Goal: Task Accomplishment & Management: Use online tool/utility

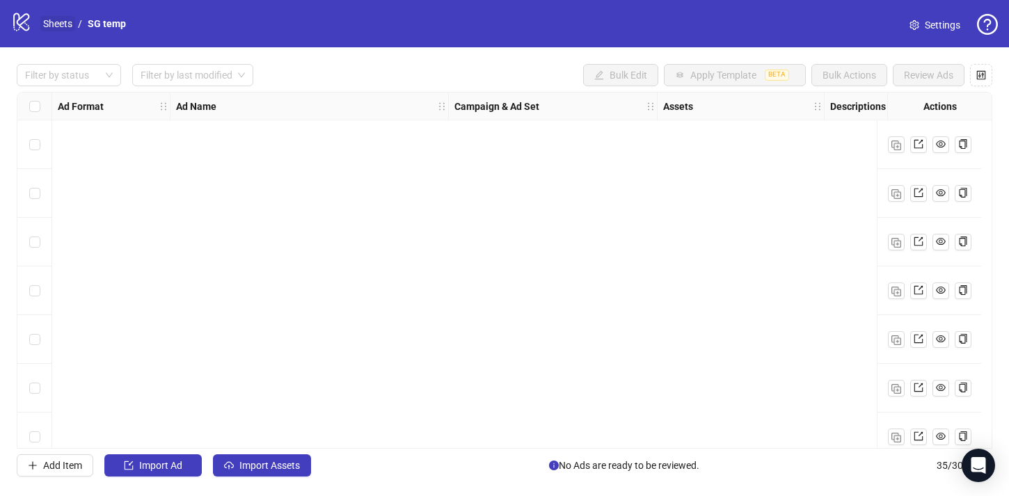
scroll to position [1383, 0]
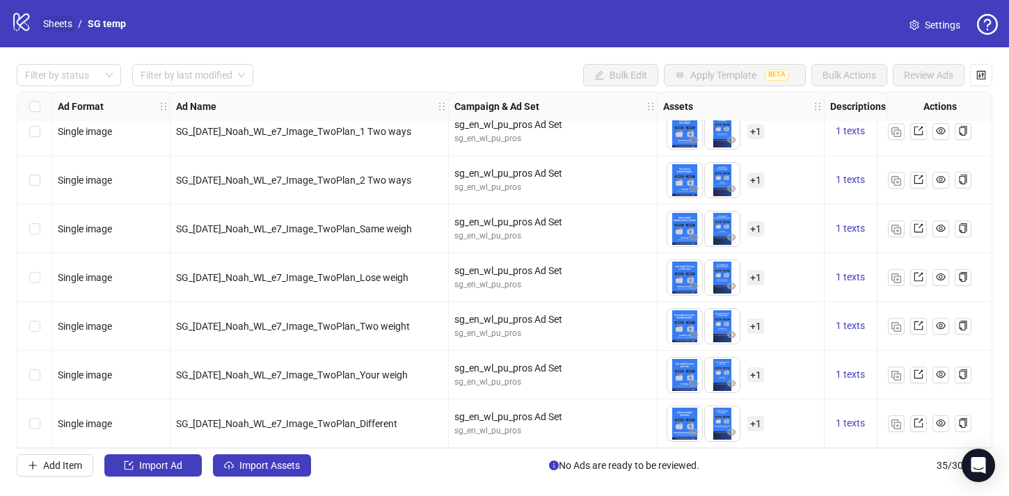
click at [63, 25] on link "Sheets" at bounding box center [57, 23] width 35 height 15
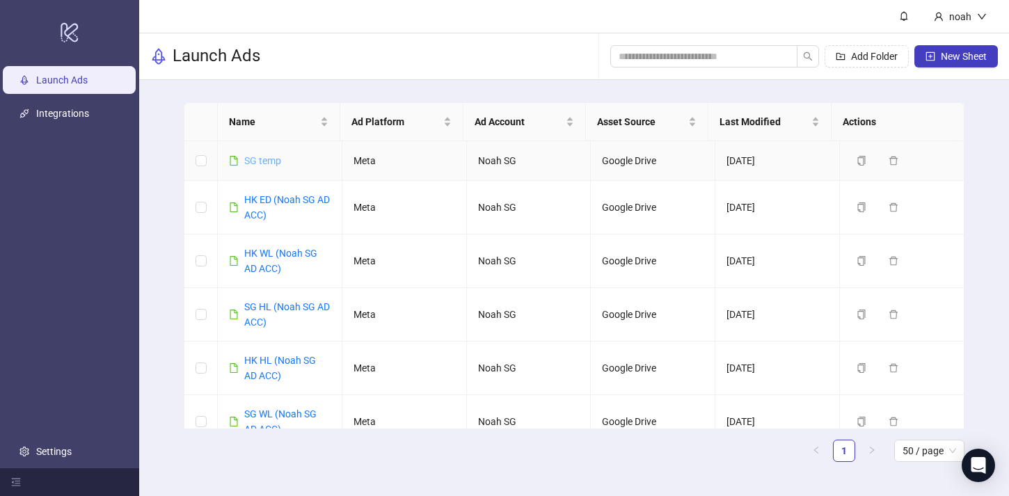
click at [263, 157] on link "SG temp" at bounding box center [262, 160] width 37 height 11
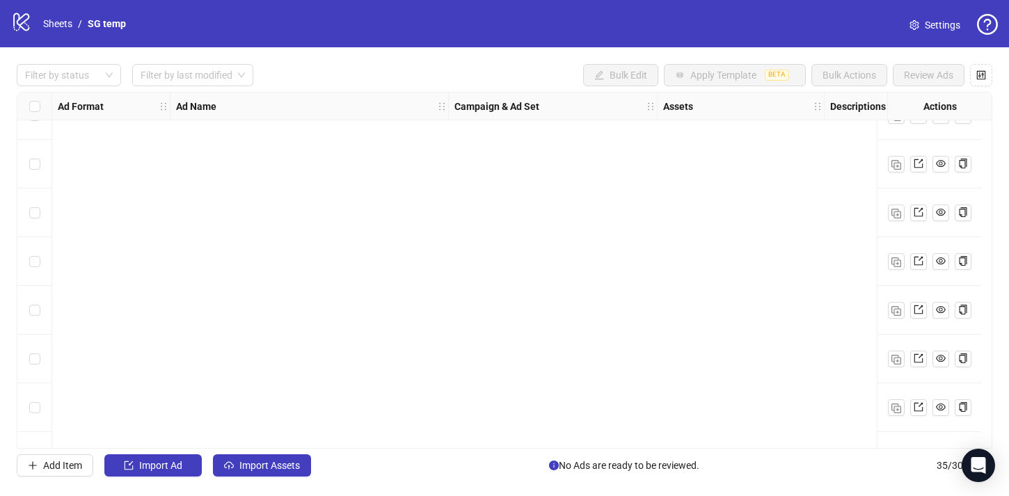
scroll to position [1383, 0]
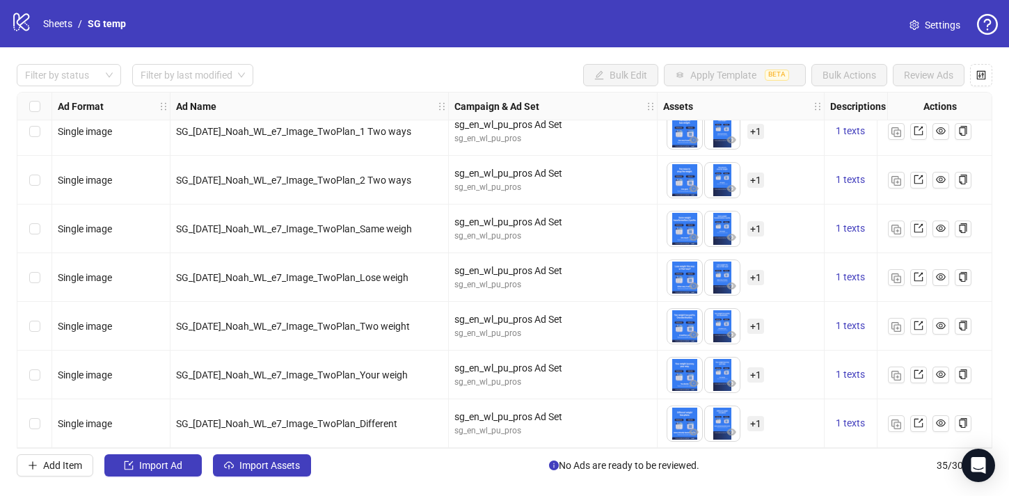
click at [67, 31] on div "logo/logo-mobile Sheets / SG temp" at bounding box center [71, 23] width 120 height 25
click at [63, 25] on link "Sheets" at bounding box center [57, 23] width 35 height 15
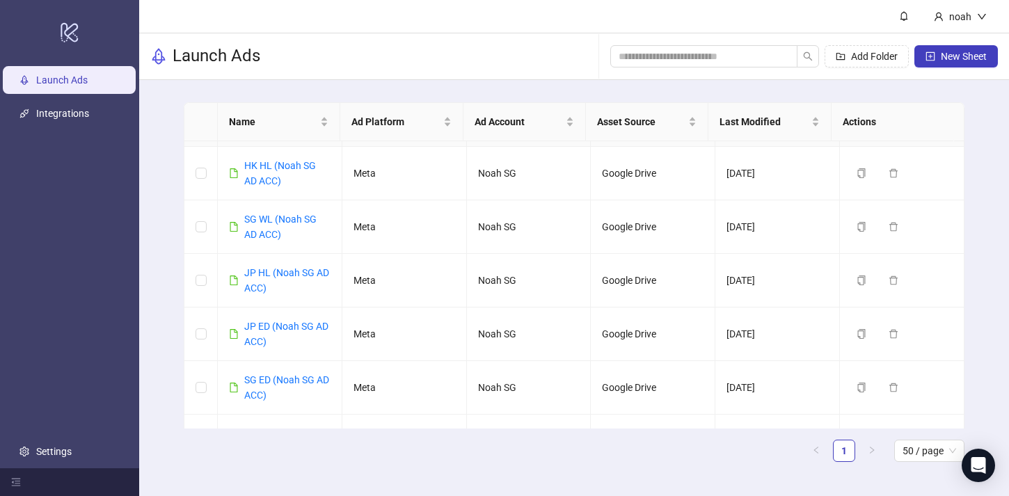
scroll to position [203, 0]
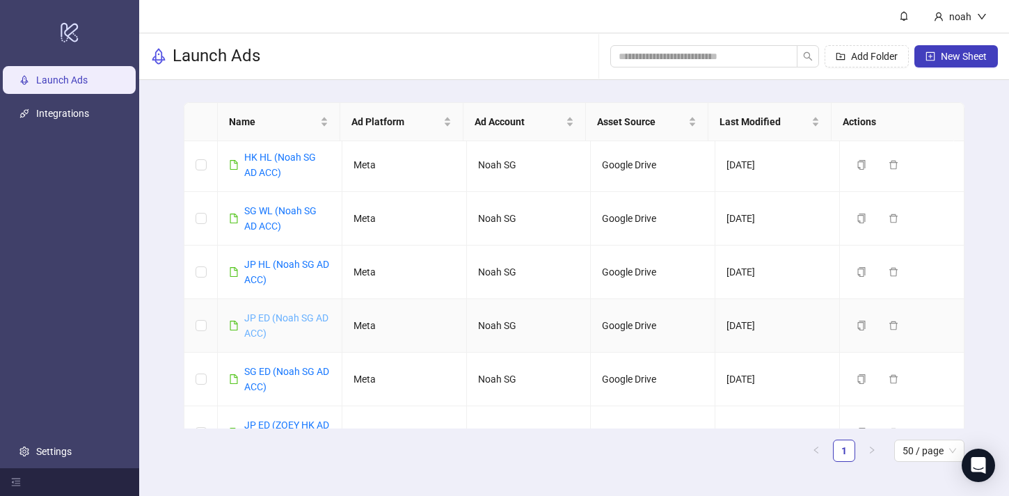
click at [280, 320] on link "JP ED (Noah SG AD ACC)" at bounding box center [286, 326] width 84 height 26
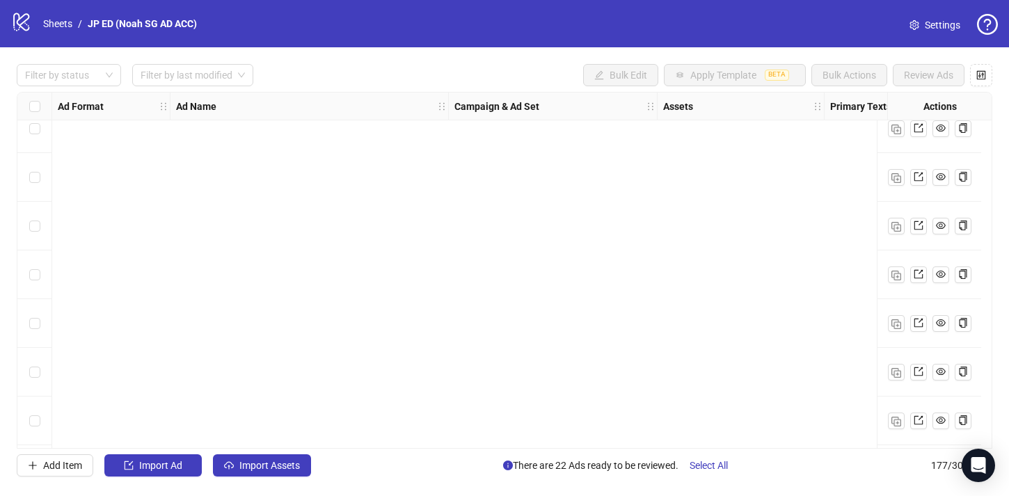
scroll to position [8304, 0]
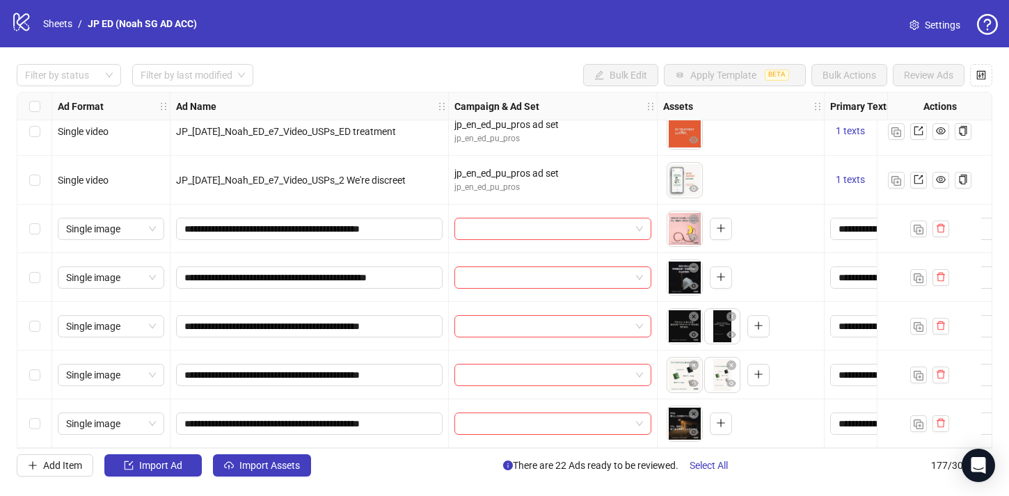
click at [42, 223] on div "Select row 173" at bounding box center [34, 229] width 35 height 49
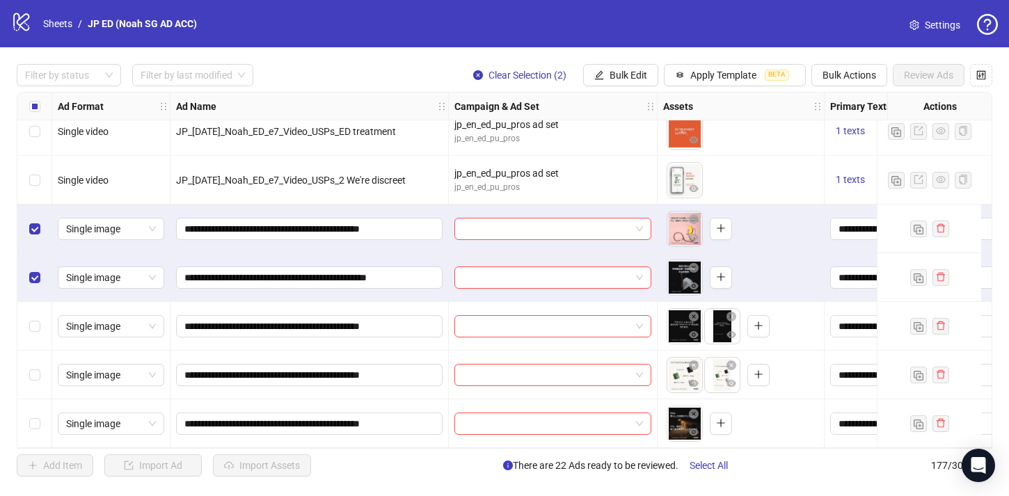
click at [33, 305] on div "Select row 175" at bounding box center [34, 326] width 35 height 49
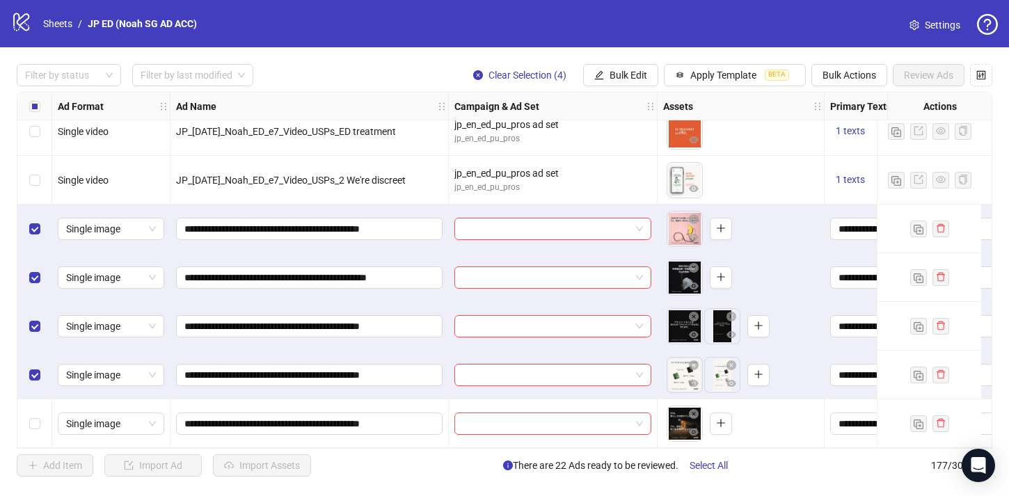
click at [26, 430] on div "Select row 177" at bounding box center [34, 424] width 35 height 49
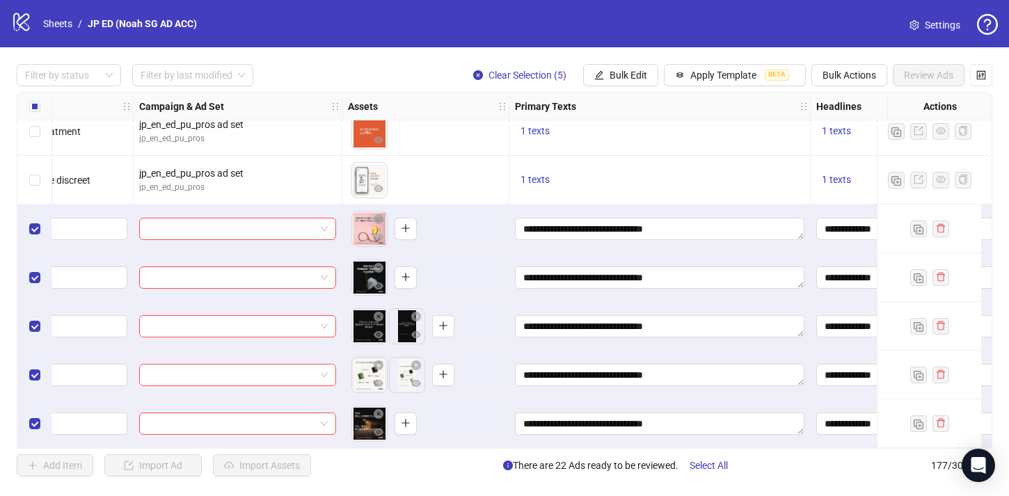
scroll to position [8302, 217]
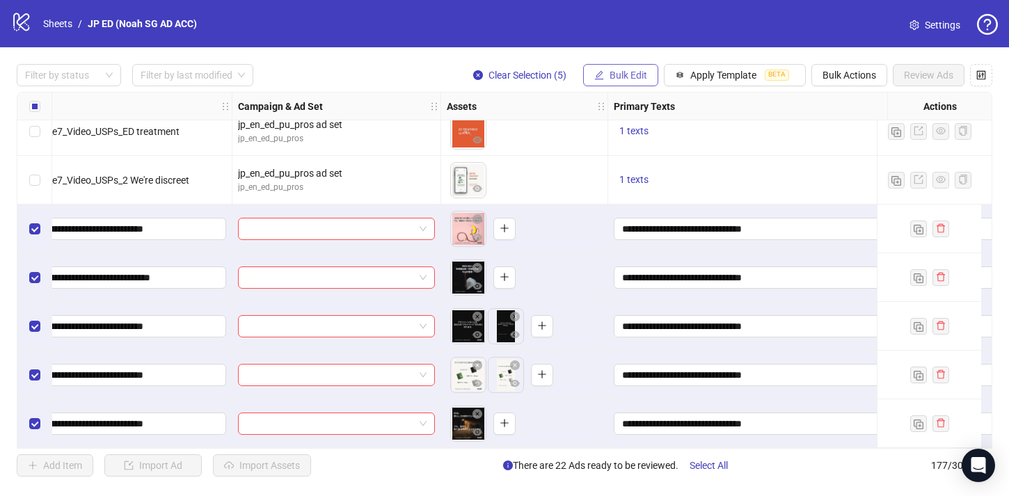
click at [614, 74] on span "Bulk Edit" at bounding box center [629, 75] width 38 height 11
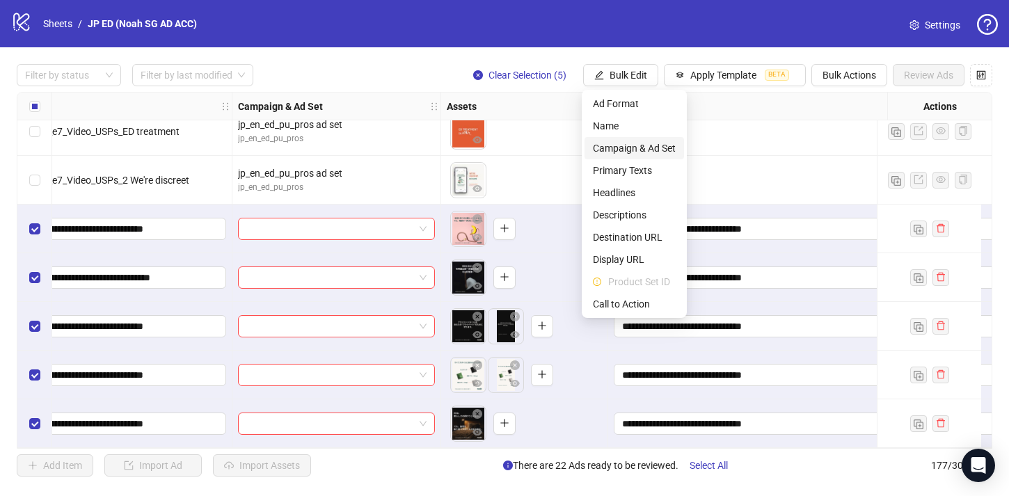
click at [659, 148] on span "Campaign & Ad Set" at bounding box center [634, 148] width 83 height 15
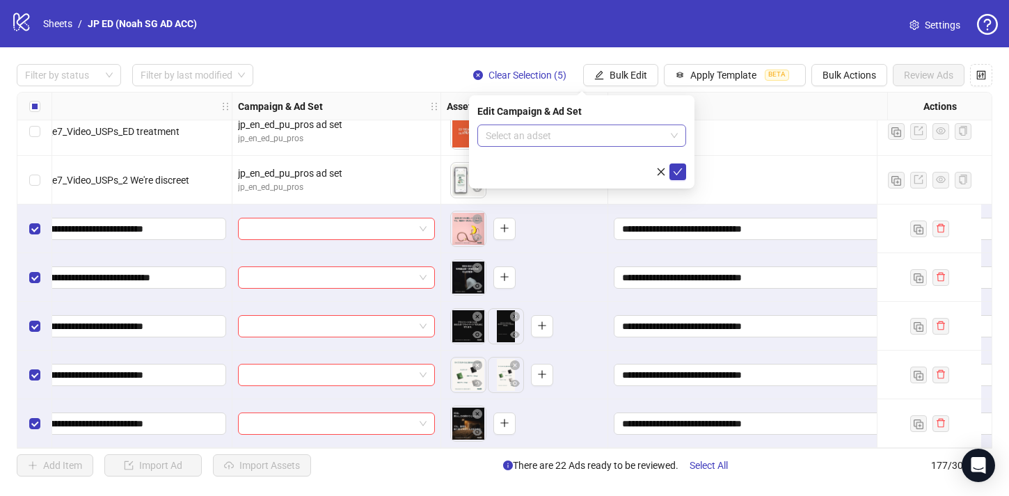
click at [622, 132] on input "search" at bounding box center [576, 135] width 180 height 21
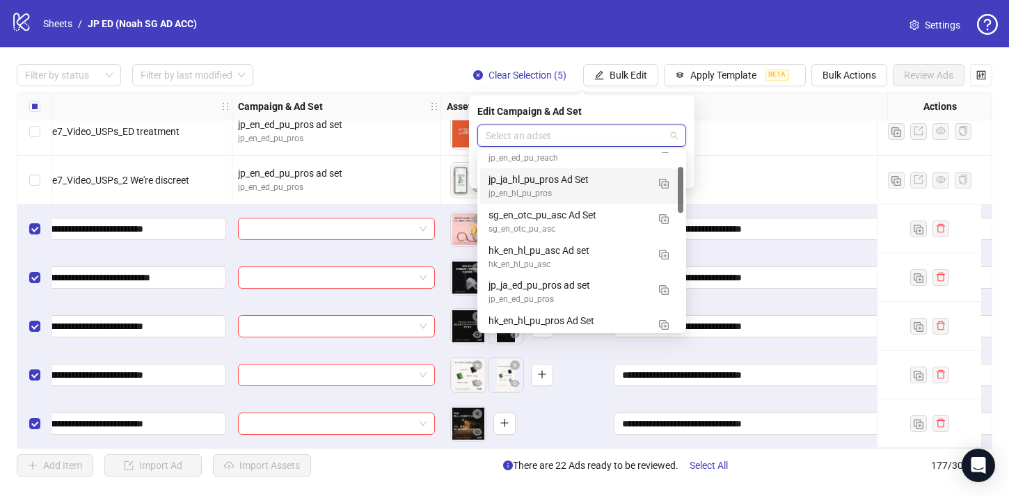
scroll to position [56, 0]
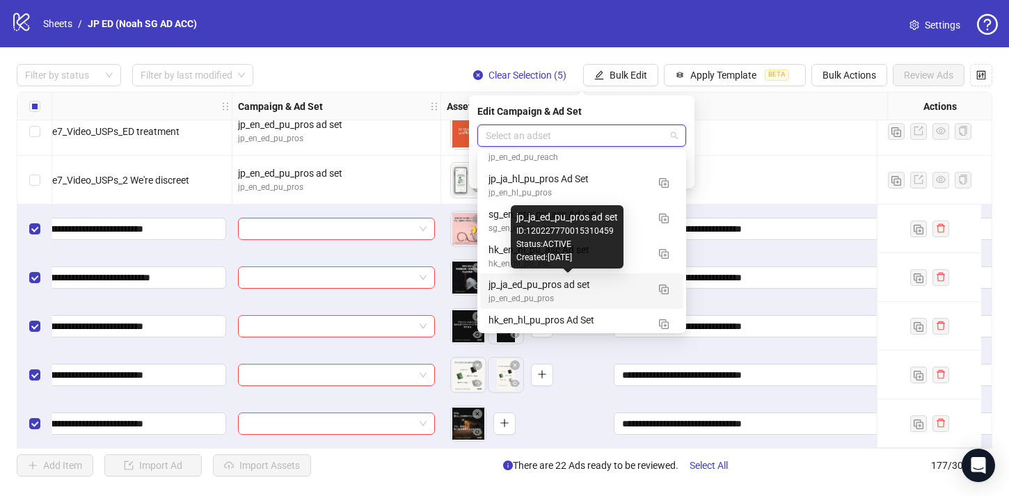
click at [599, 285] on div "jp_ja_ed_pu_pros ad set" at bounding box center [568, 284] width 159 height 15
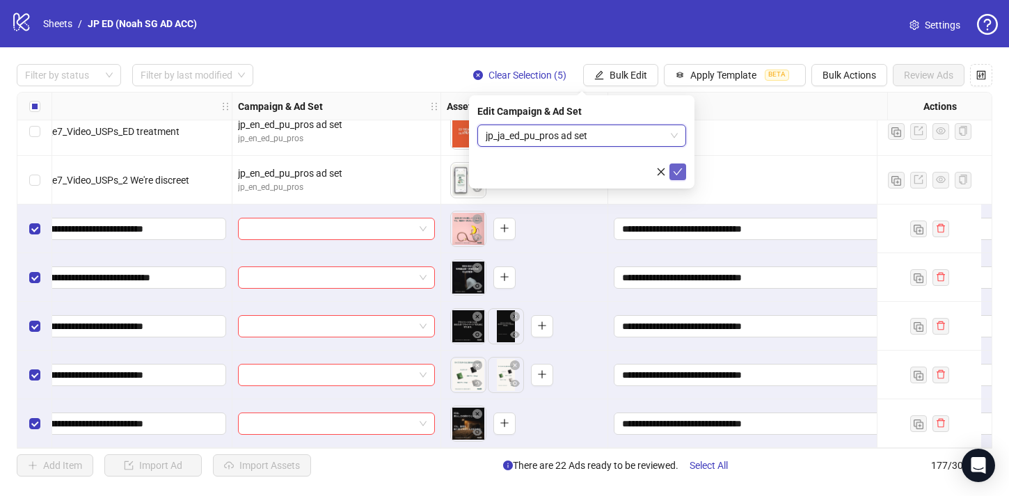
click at [681, 167] on icon "check" at bounding box center [678, 172] width 10 height 10
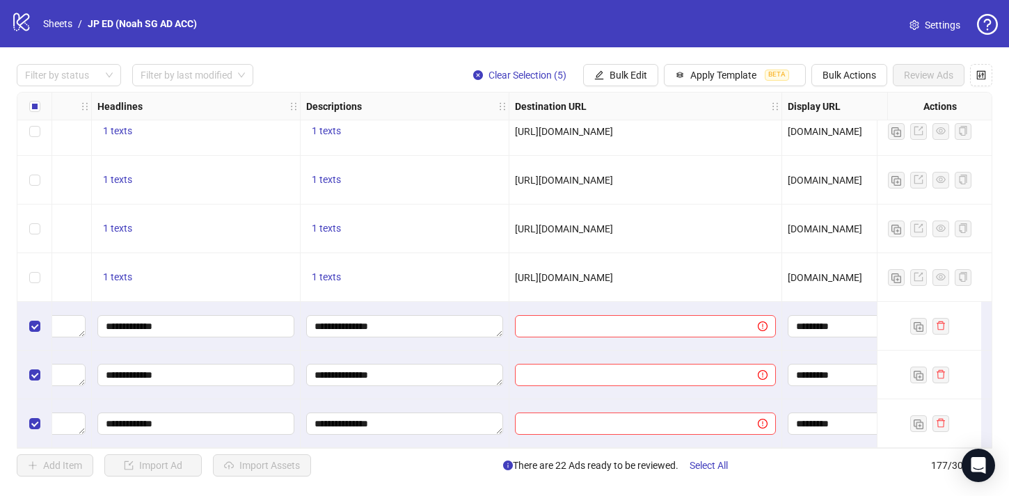
scroll to position [8007, 1035]
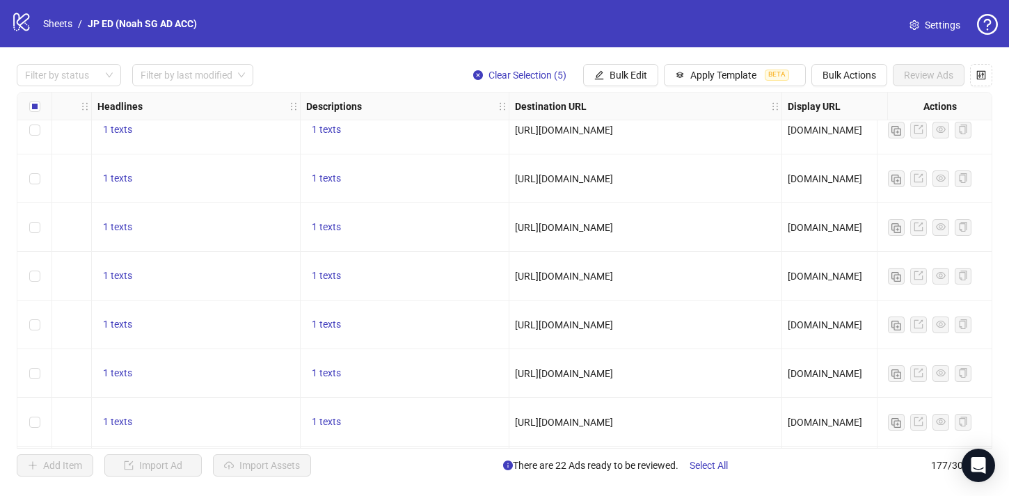
click at [585, 230] on span "[URL][DOMAIN_NAME]" at bounding box center [564, 227] width 98 height 11
copy span "[URL][DOMAIN_NAME]"
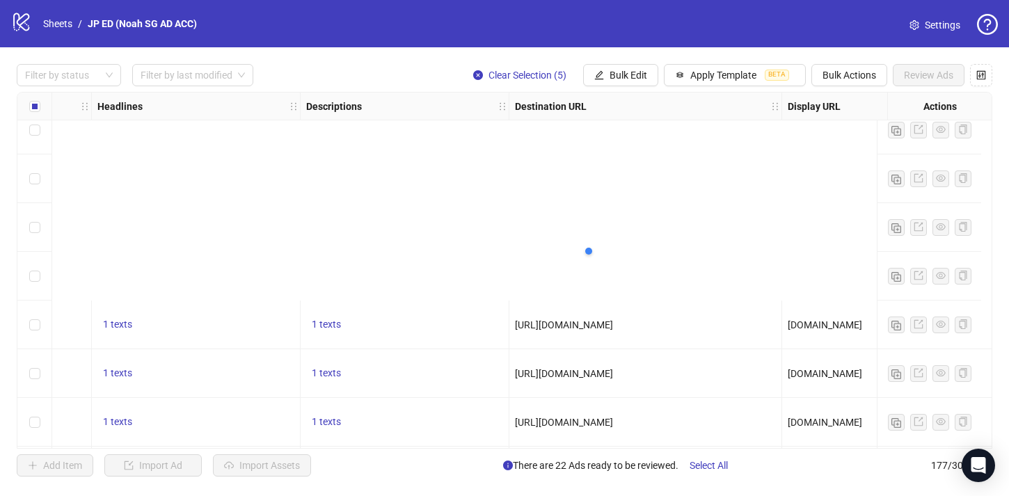
scroll to position [8304, 1035]
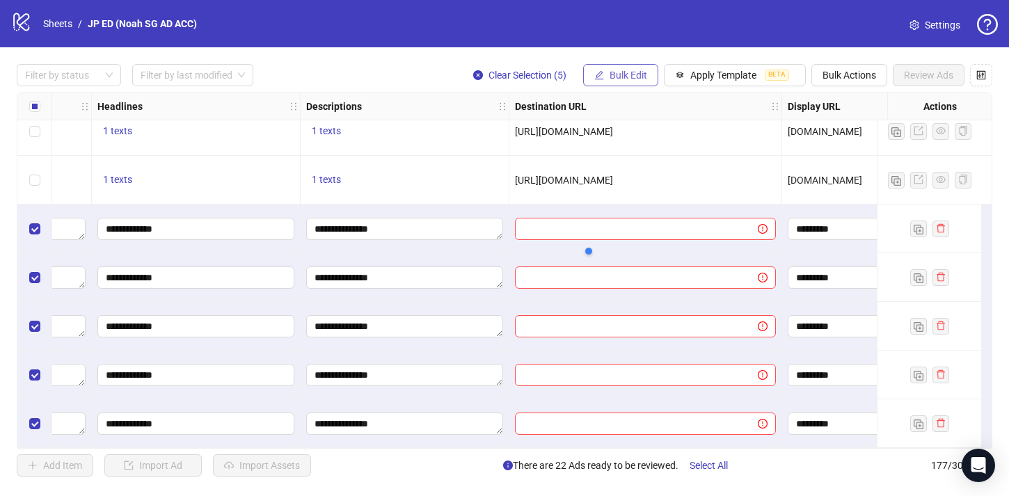
click at [650, 74] on button "Bulk Edit" at bounding box center [620, 75] width 75 height 22
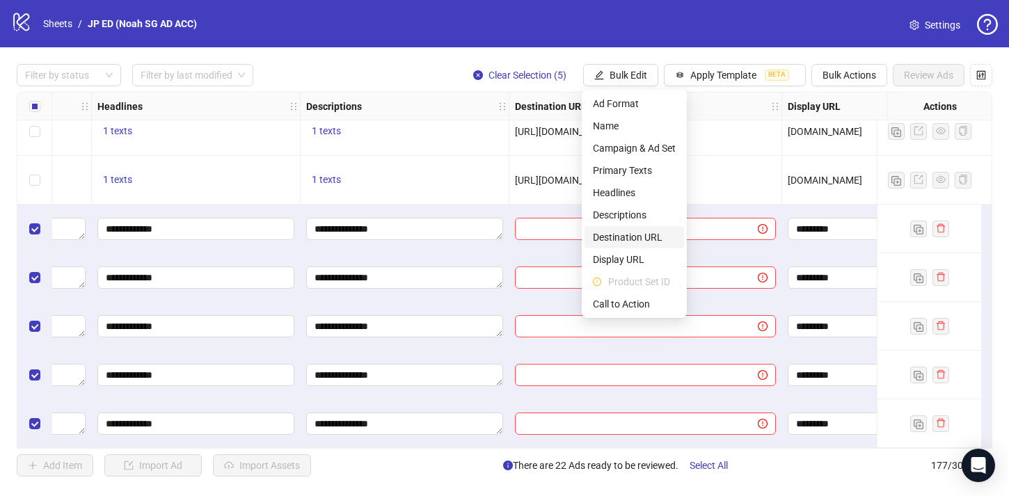
click at [653, 235] on span "Destination URL" at bounding box center [634, 237] width 83 height 15
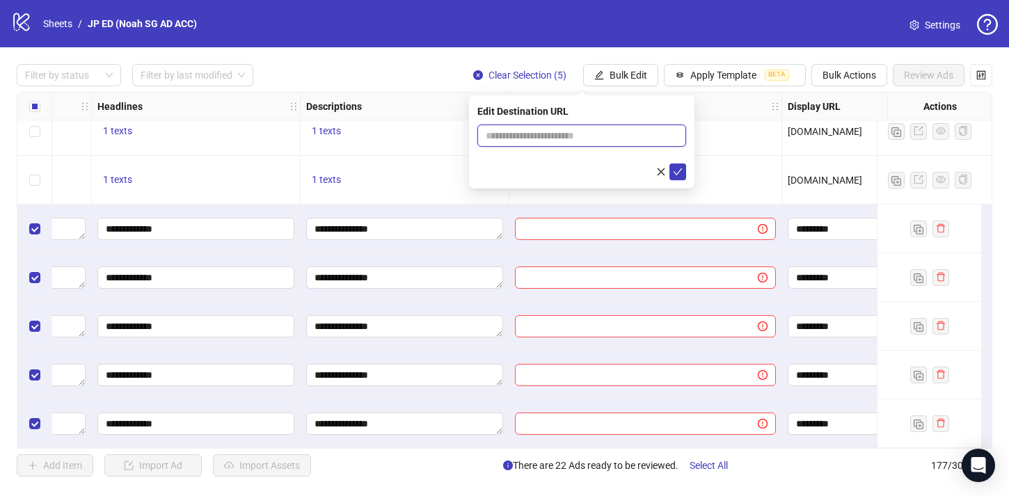
click at [592, 130] on input "text" at bounding box center [576, 135] width 181 height 15
paste input "**********"
type input "**********"
click at [682, 175] on icon "check" at bounding box center [678, 172] width 10 height 10
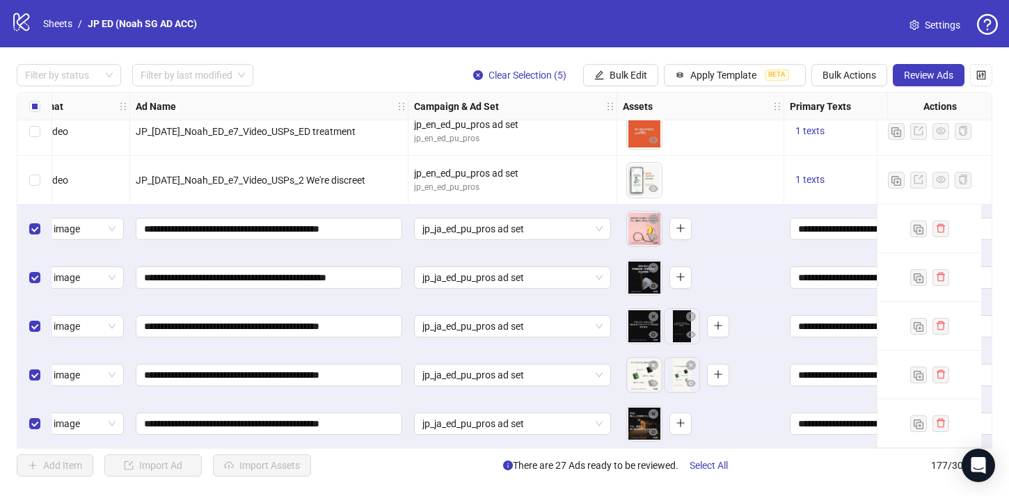
scroll to position [8304, 0]
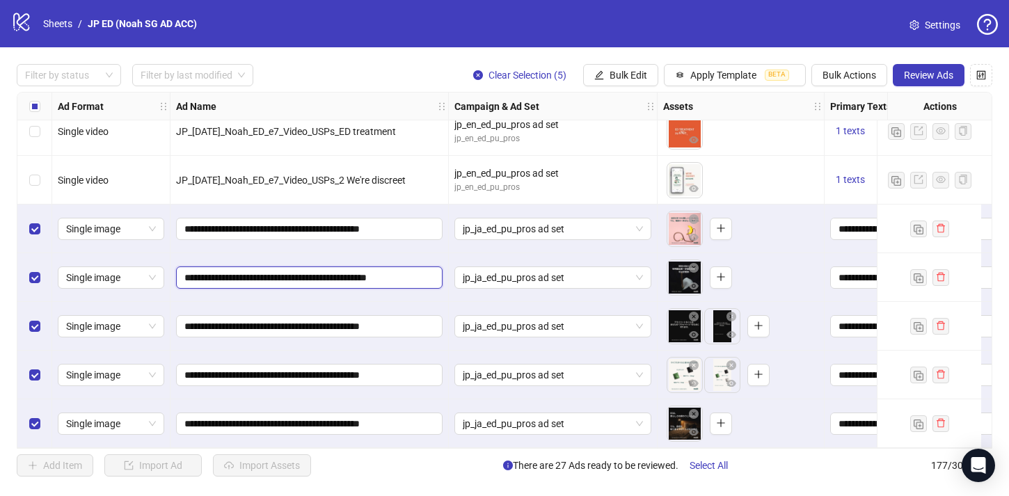
click at [184, 270] on input "**********" at bounding box center [307, 277] width 247 height 15
type input "**********"
drag, startPoint x: 424, startPoint y: 272, endPoint x: 505, endPoint y: 293, distance: 84.1
click at [506, 253] on div "jp_ja_ed_pu_pros ad set" at bounding box center [553, 277] width 209 height 49
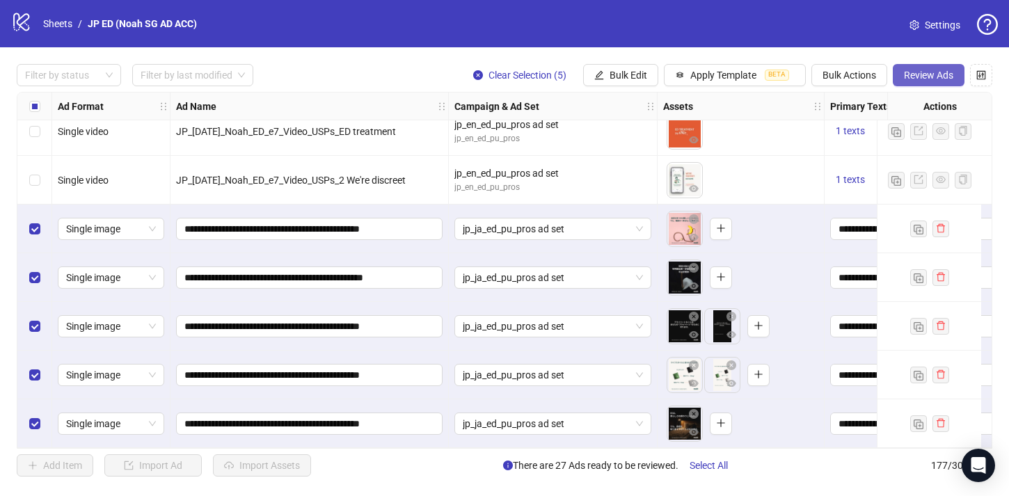
click at [932, 76] on span "Review Ads" at bounding box center [928, 75] width 49 height 11
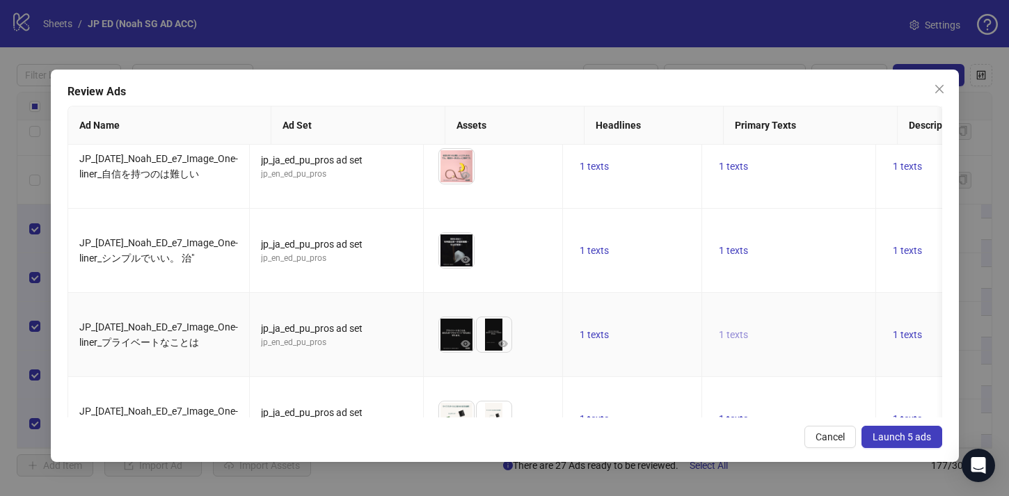
scroll to position [159, 0]
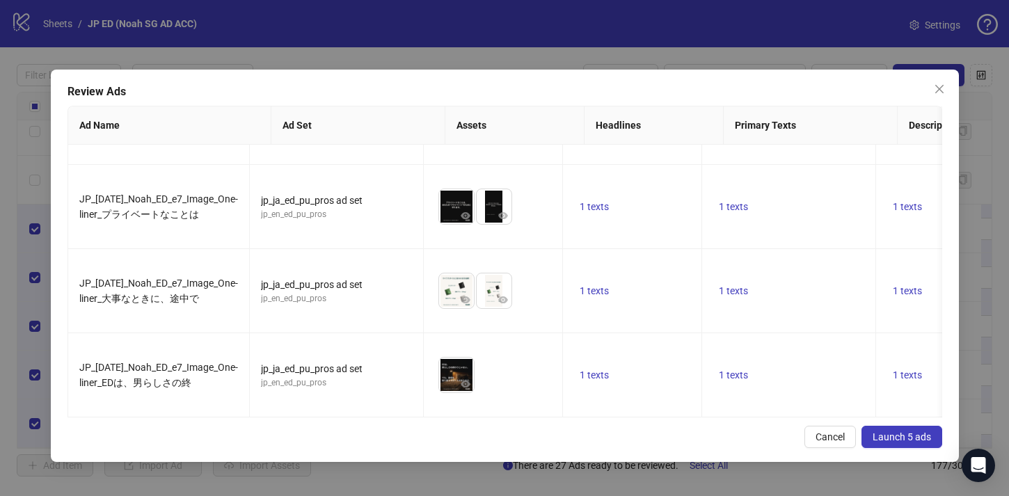
click at [888, 432] on span "Launch 5 ads" at bounding box center [902, 437] width 58 height 11
